Goal: Find specific page/section: Find specific page/section

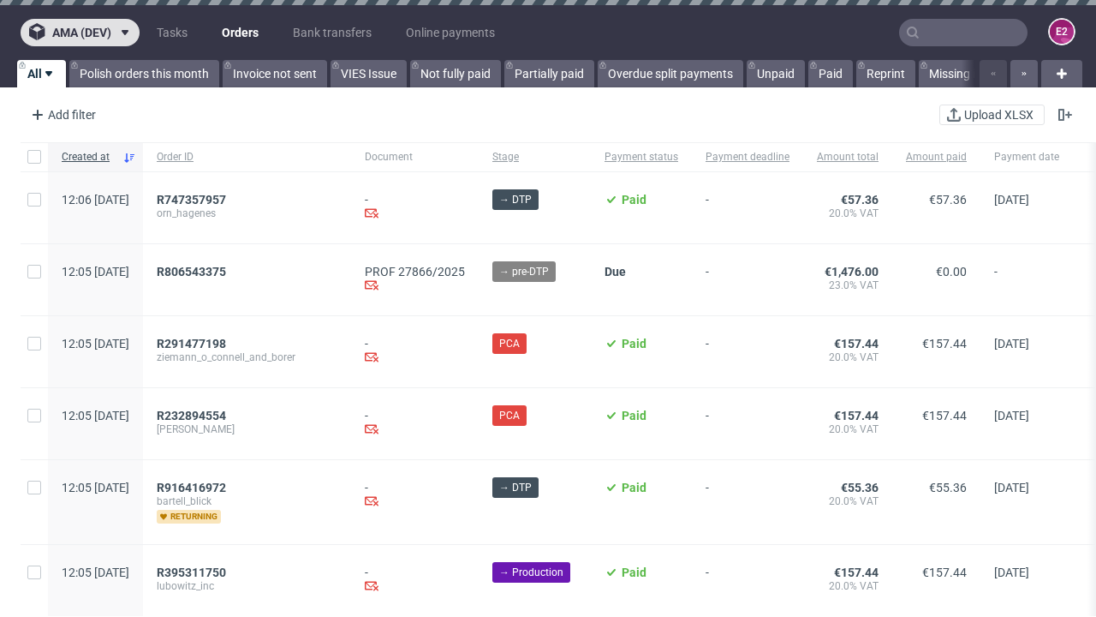
click at [80, 33] on span "ama (dev)" at bounding box center [81, 33] width 59 height 12
